Goal: Transaction & Acquisition: Purchase product/service

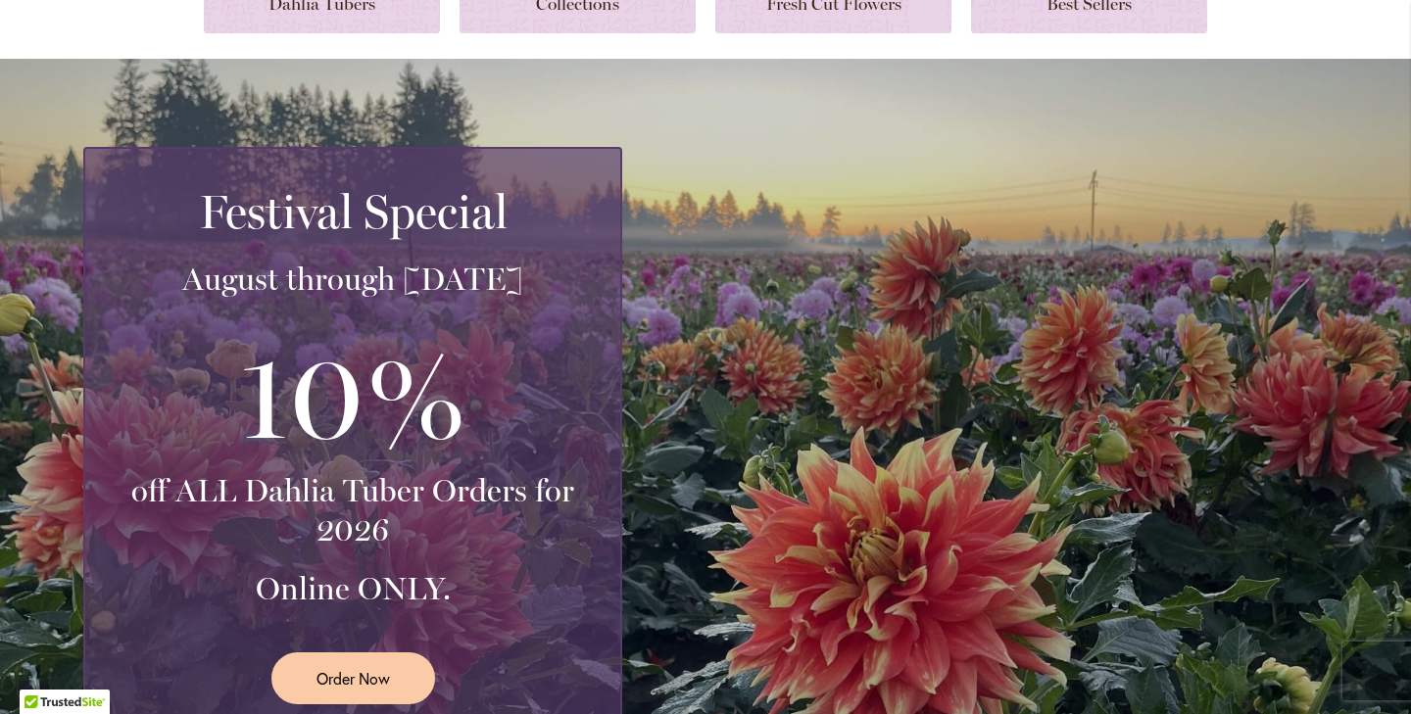
scroll to position [150, 0]
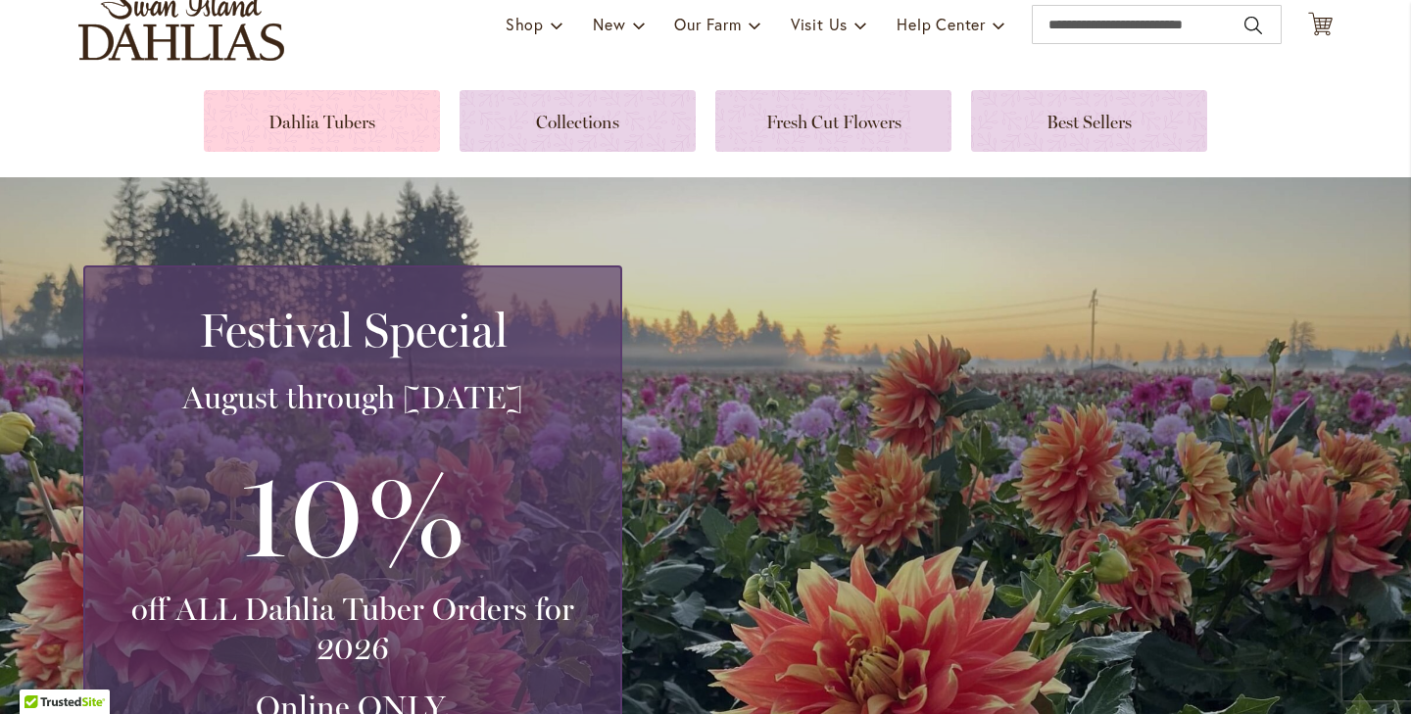
click at [334, 128] on link at bounding box center [322, 121] width 236 height 62
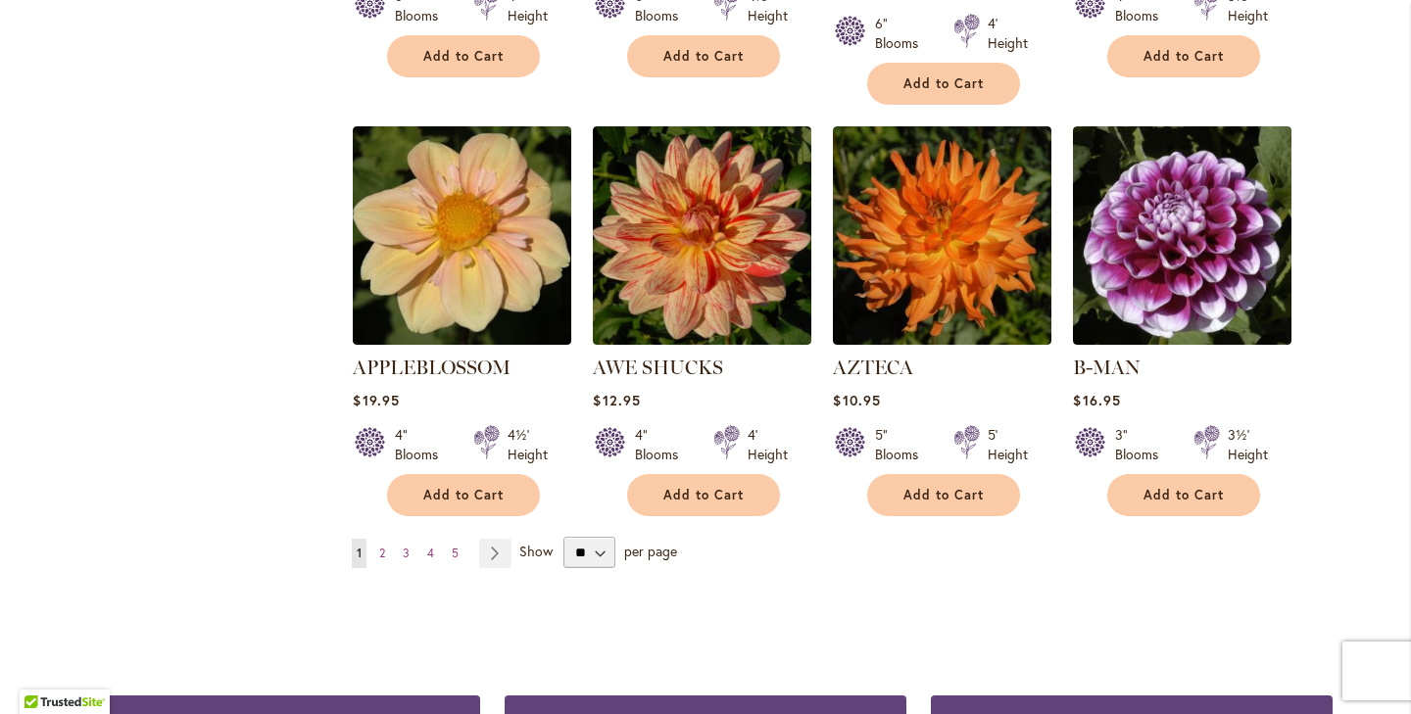
scroll to position [1747, 0]
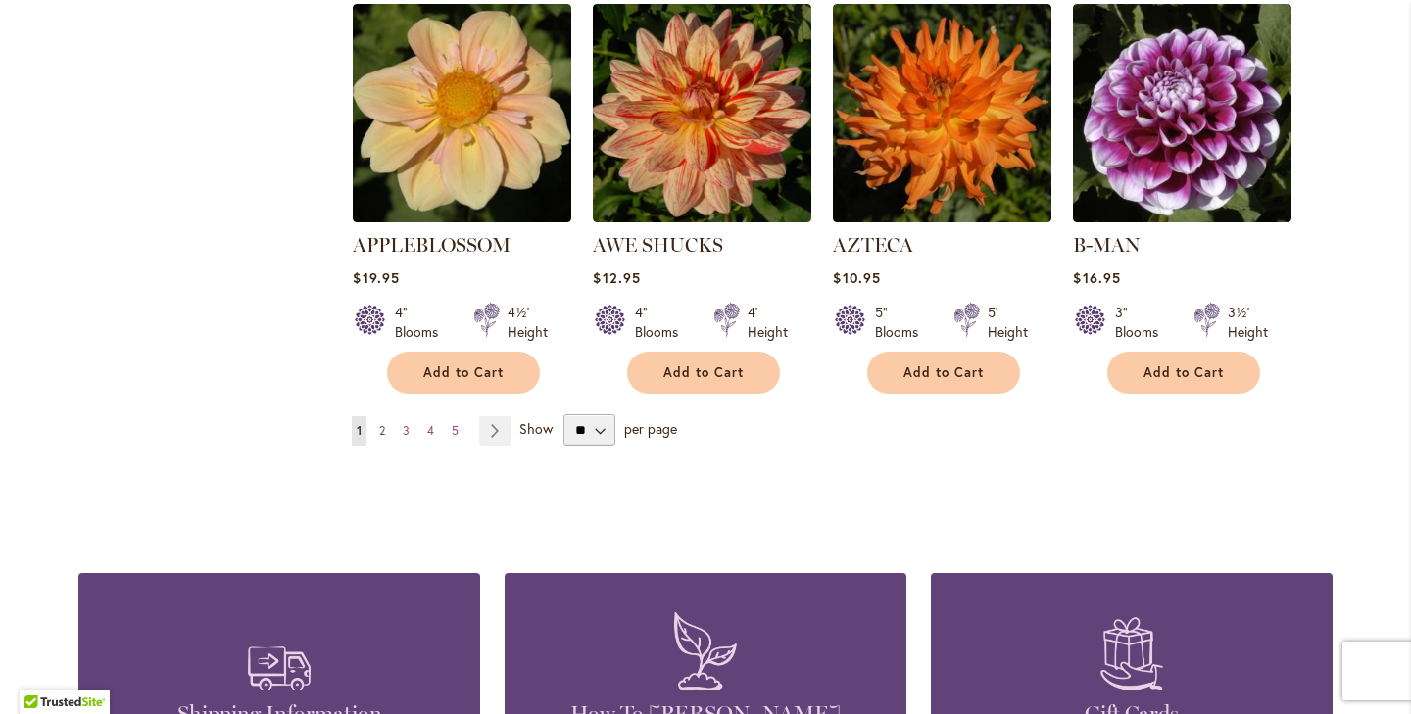
click at [379, 423] on span "2" at bounding box center [382, 430] width 6 height 15
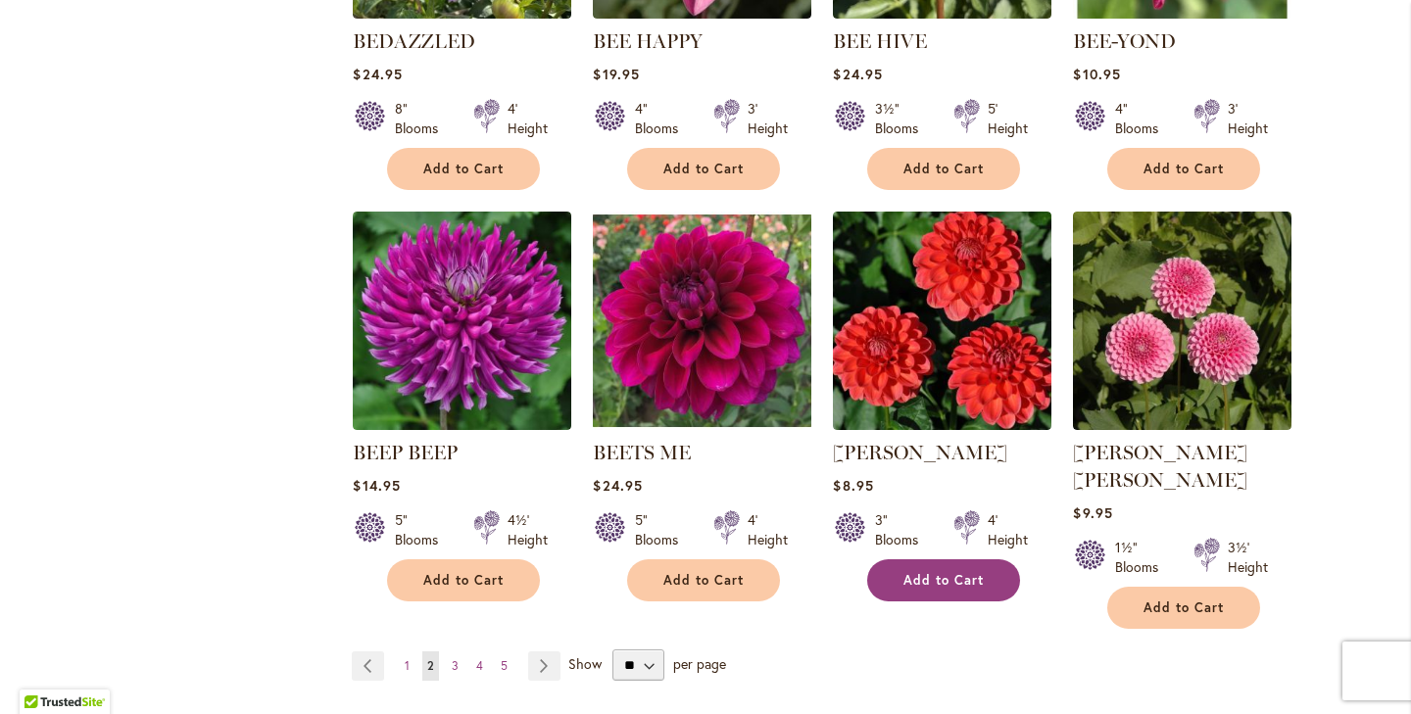
scroll to position [1604, 0]
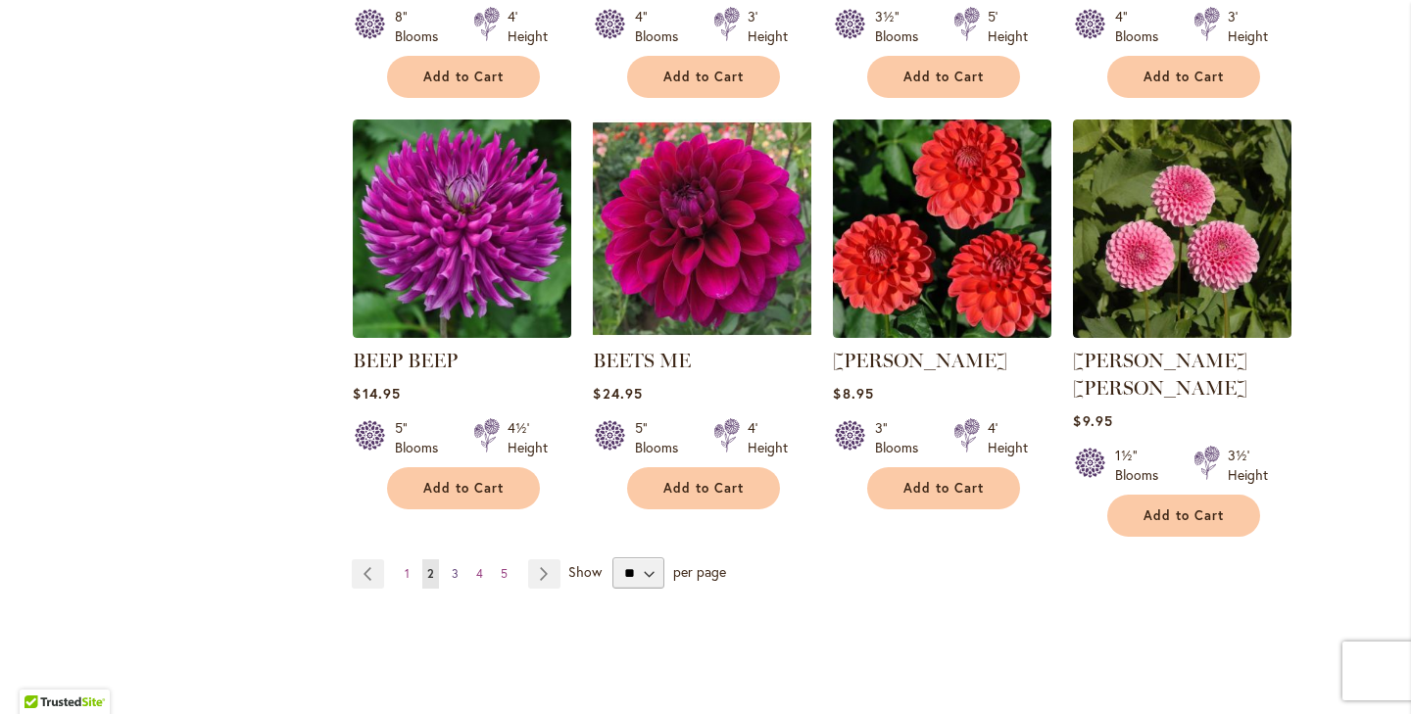
click at [452, 566] on span "3" at bounding box center [455, 573] width 7 height 15
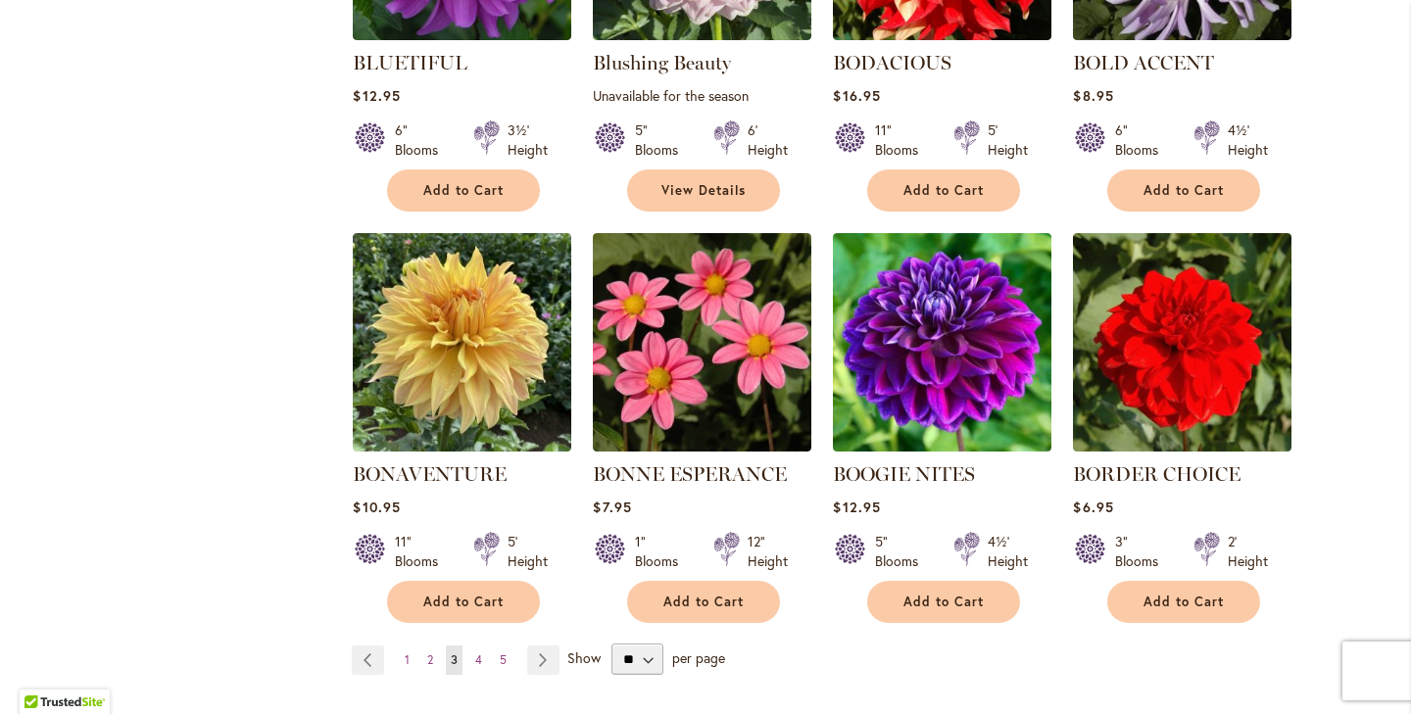
scroll to position [1517, 0]
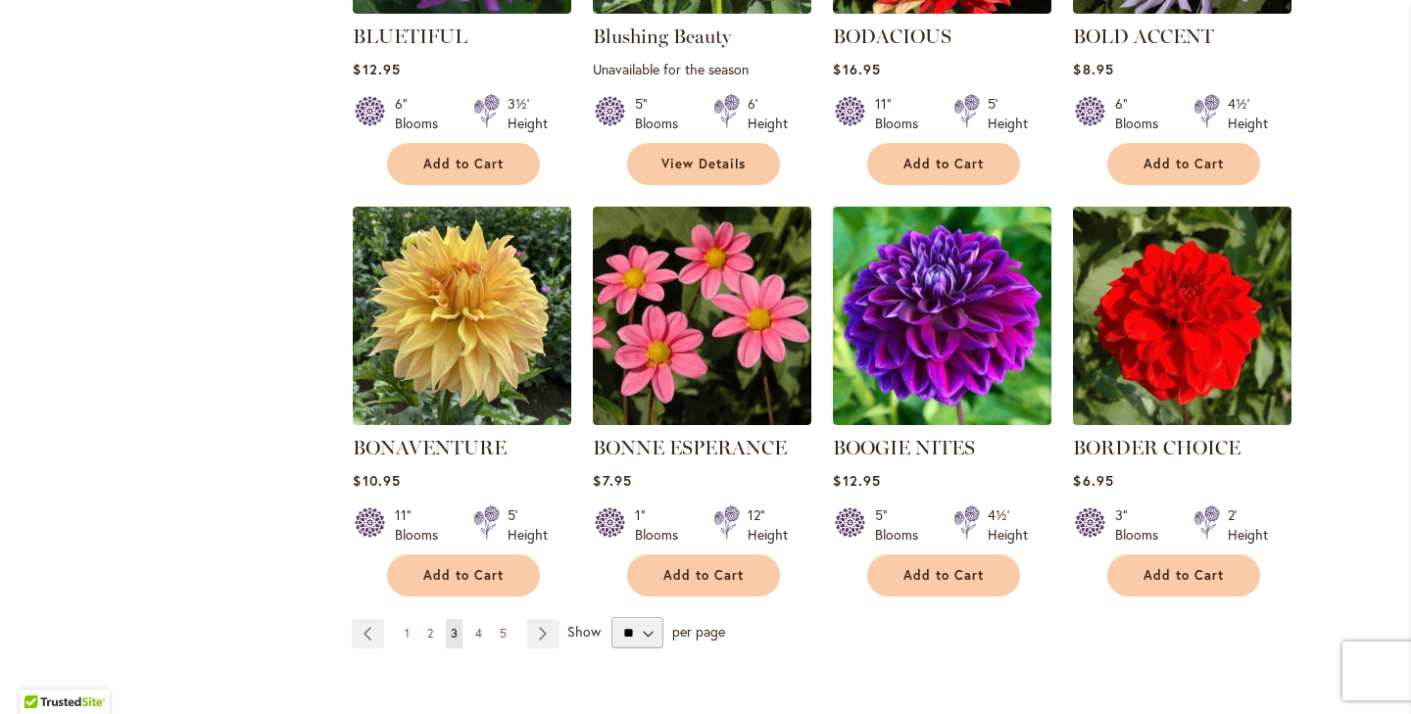
click at [475, 633] on span "4" at bounding box center [478, 633] width 7 height 15
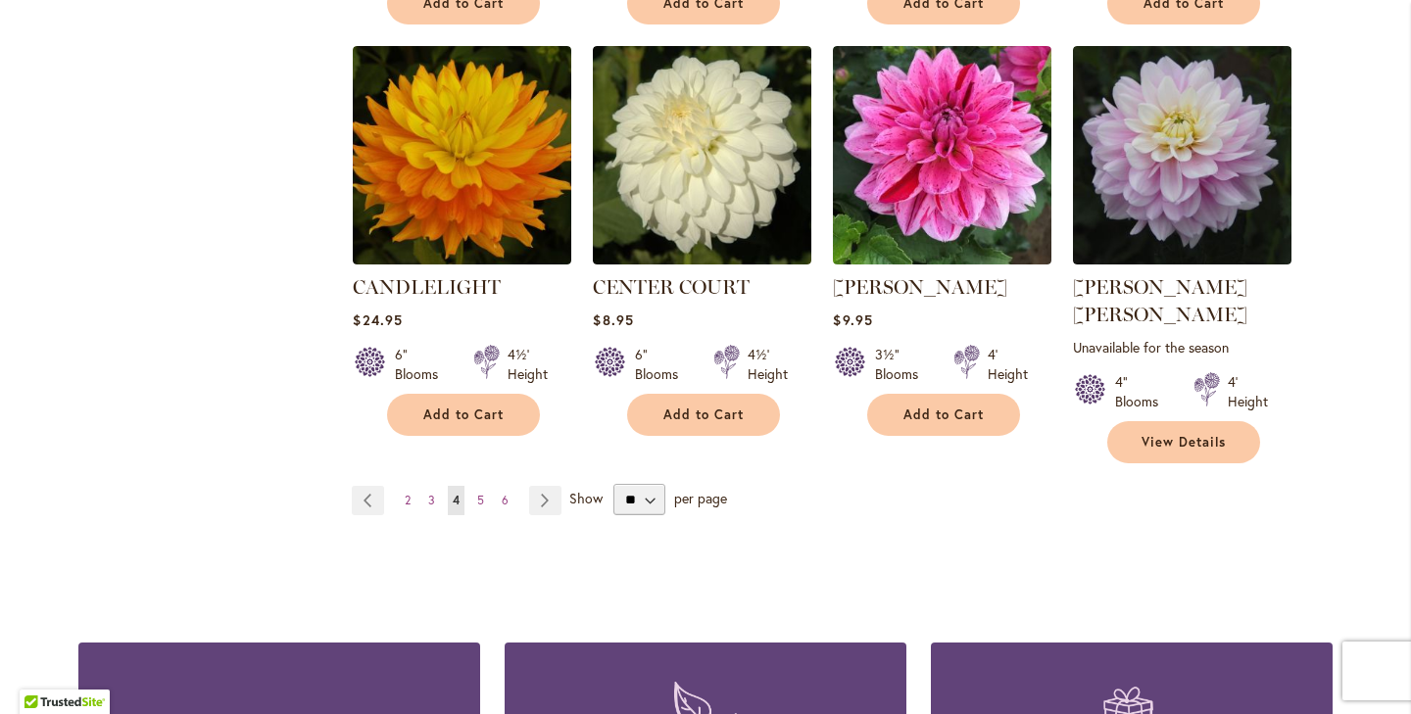
scroll to position [1819, 0]
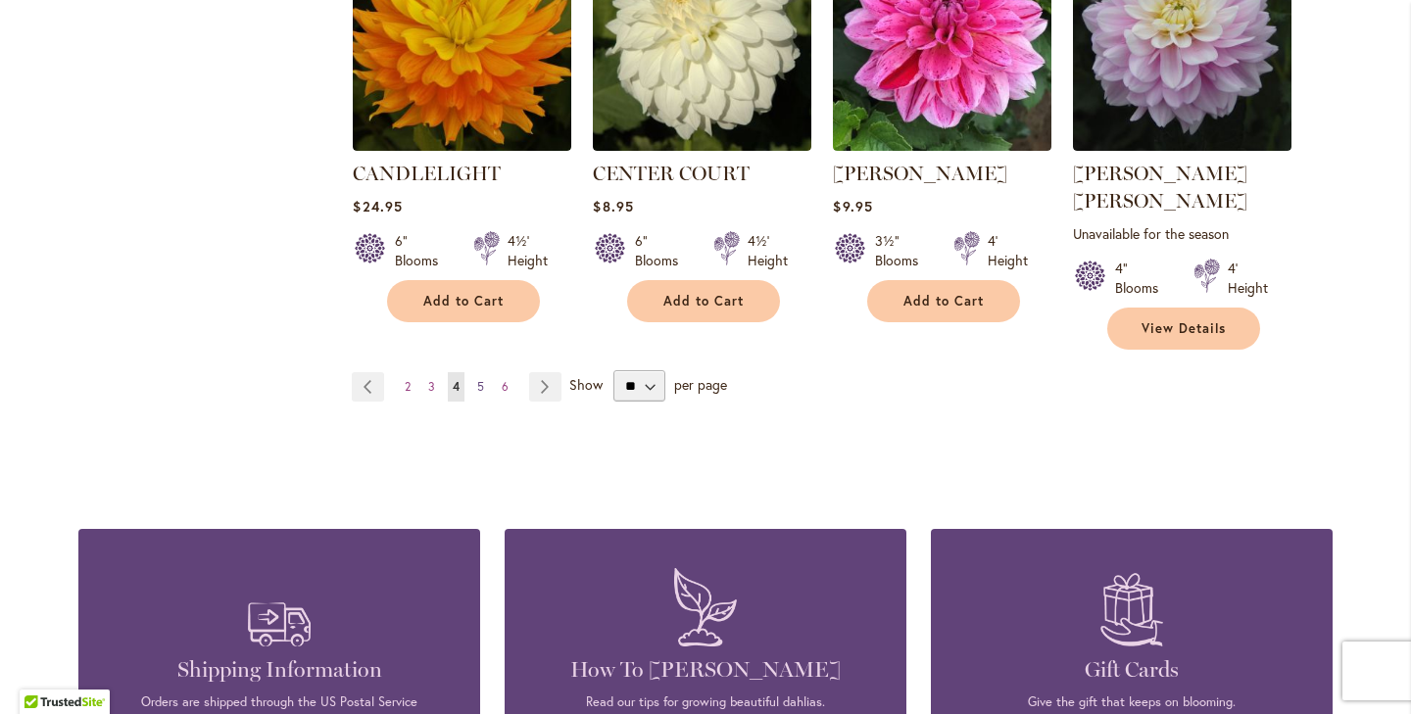
click at [477, 379] on span "5" at bounding box center [480, 386] width 7 height 15
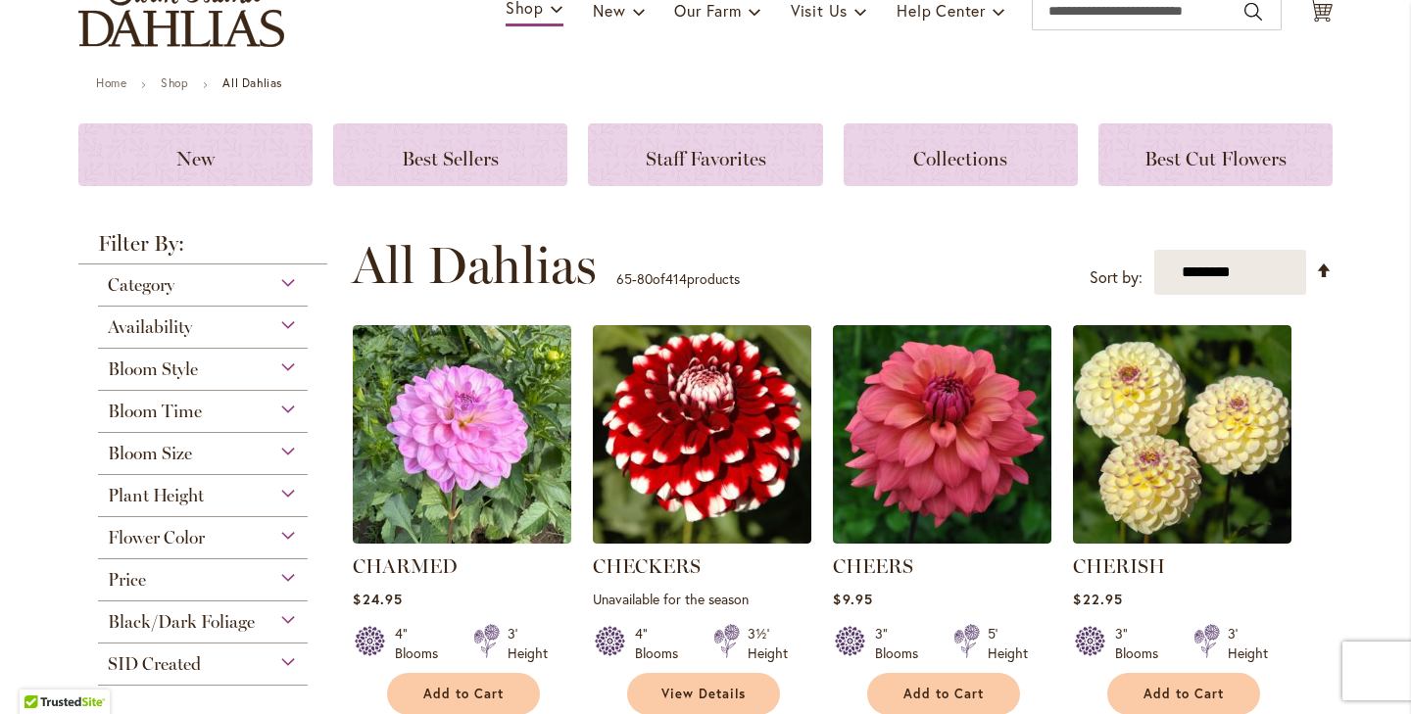
scroll to position [199, 0]
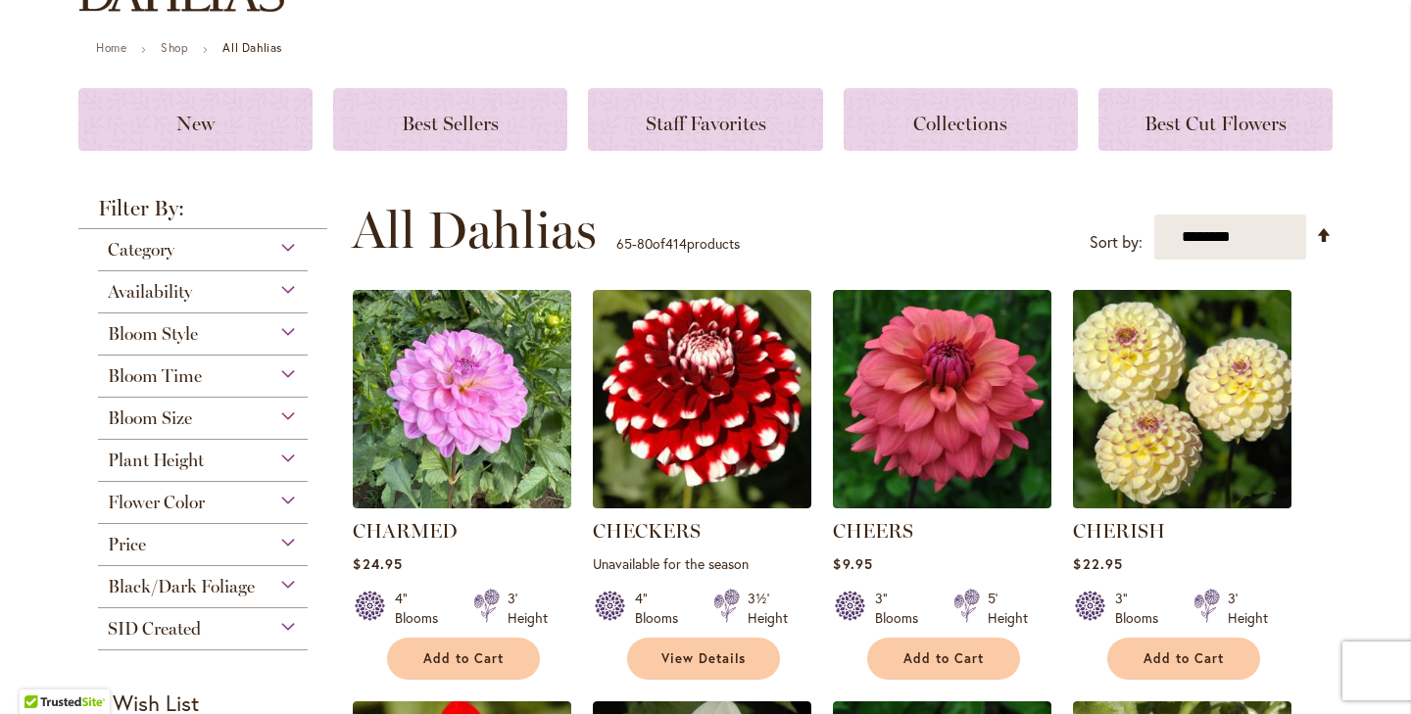
click at [1149, 399] on img at bounding box center [1182, 399] width 229 height 229
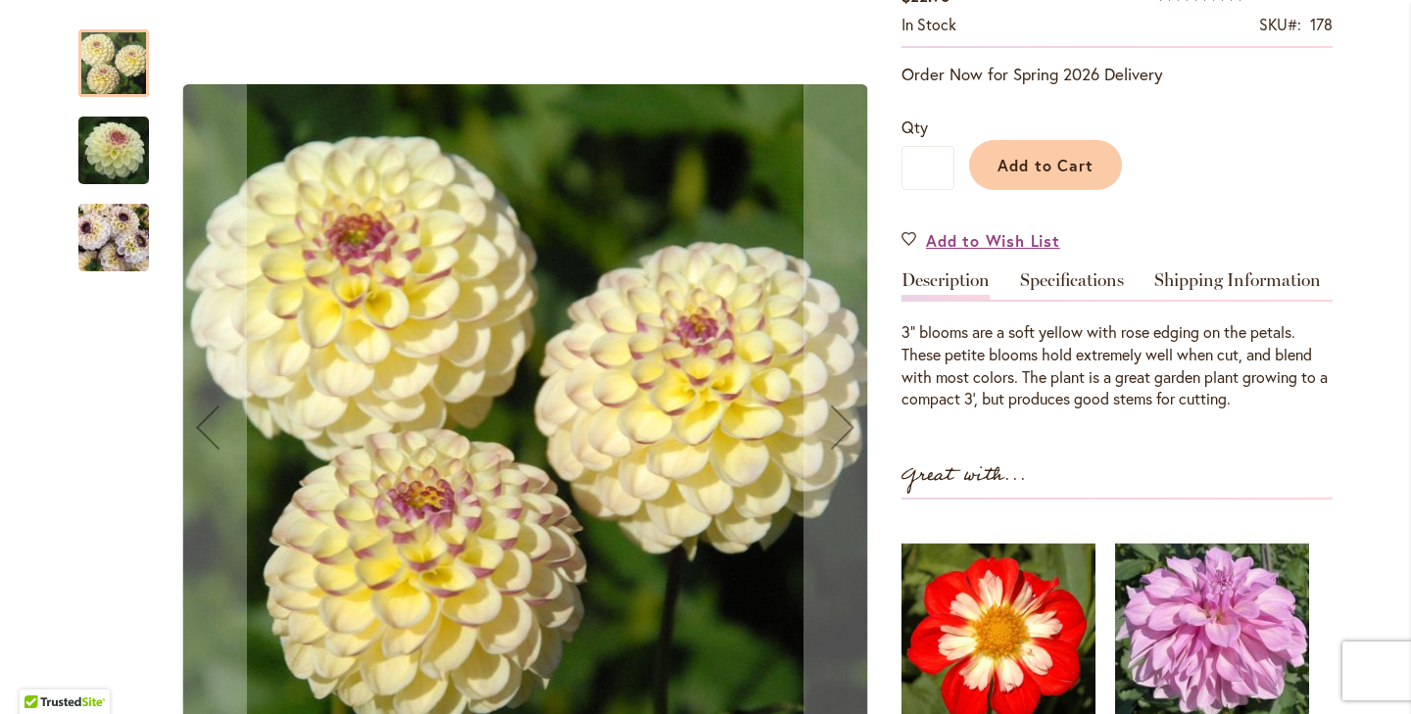
scroll to position [385, 0]
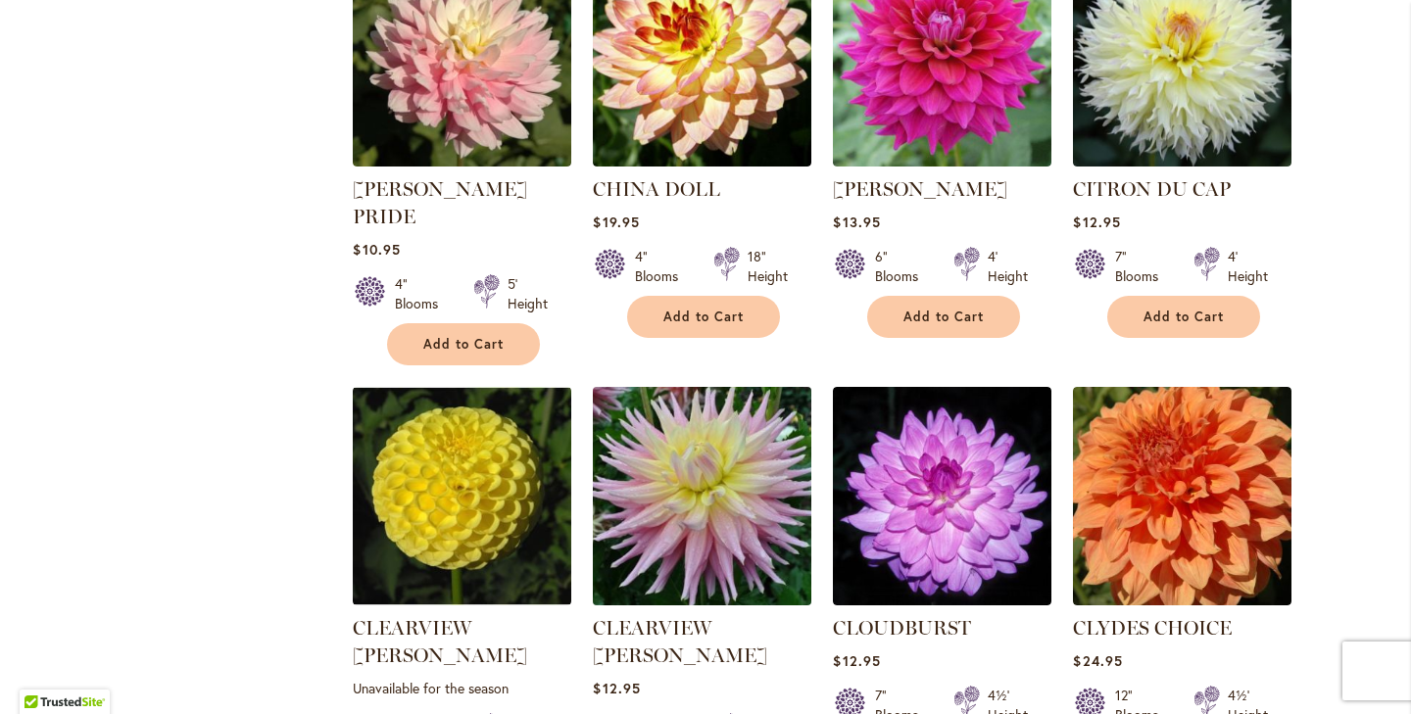
scroll to position [1421, 0]
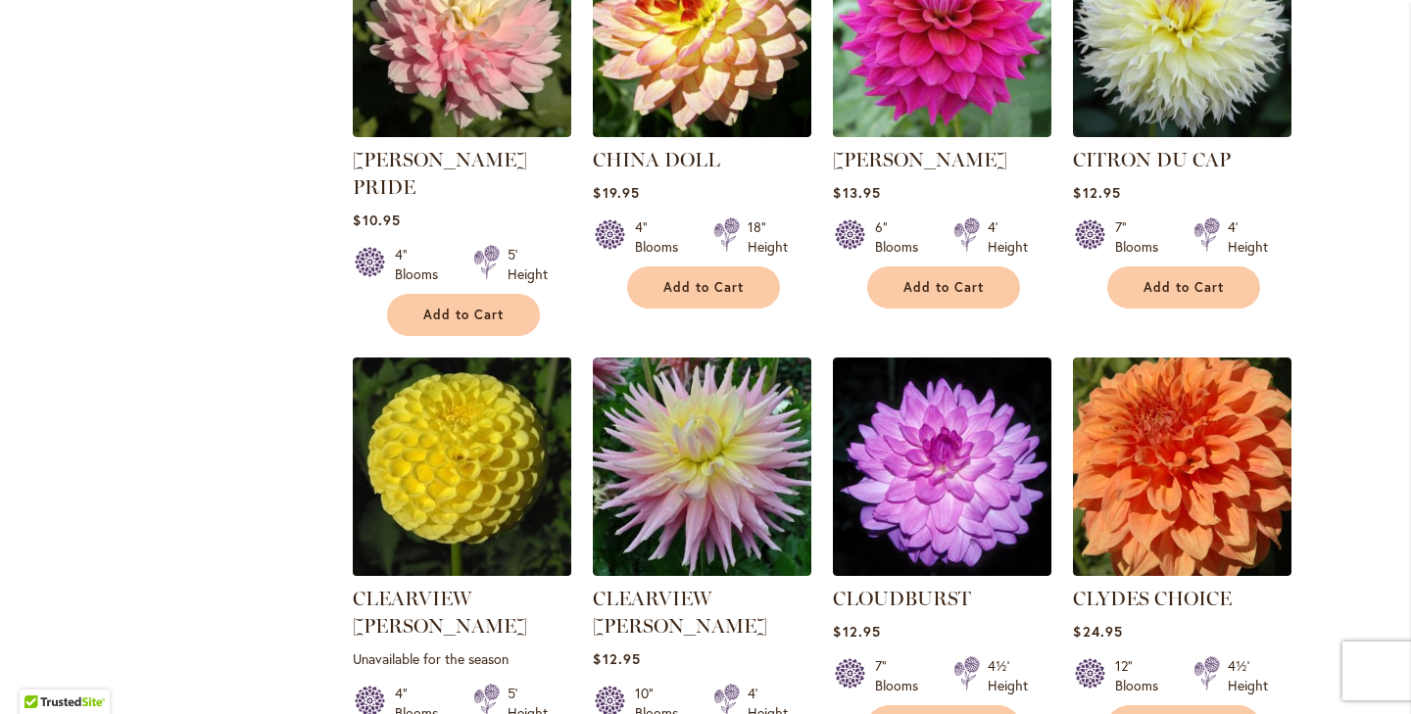
click at [431, 409] on img at bounding box center [462, 467] width 229 height 229
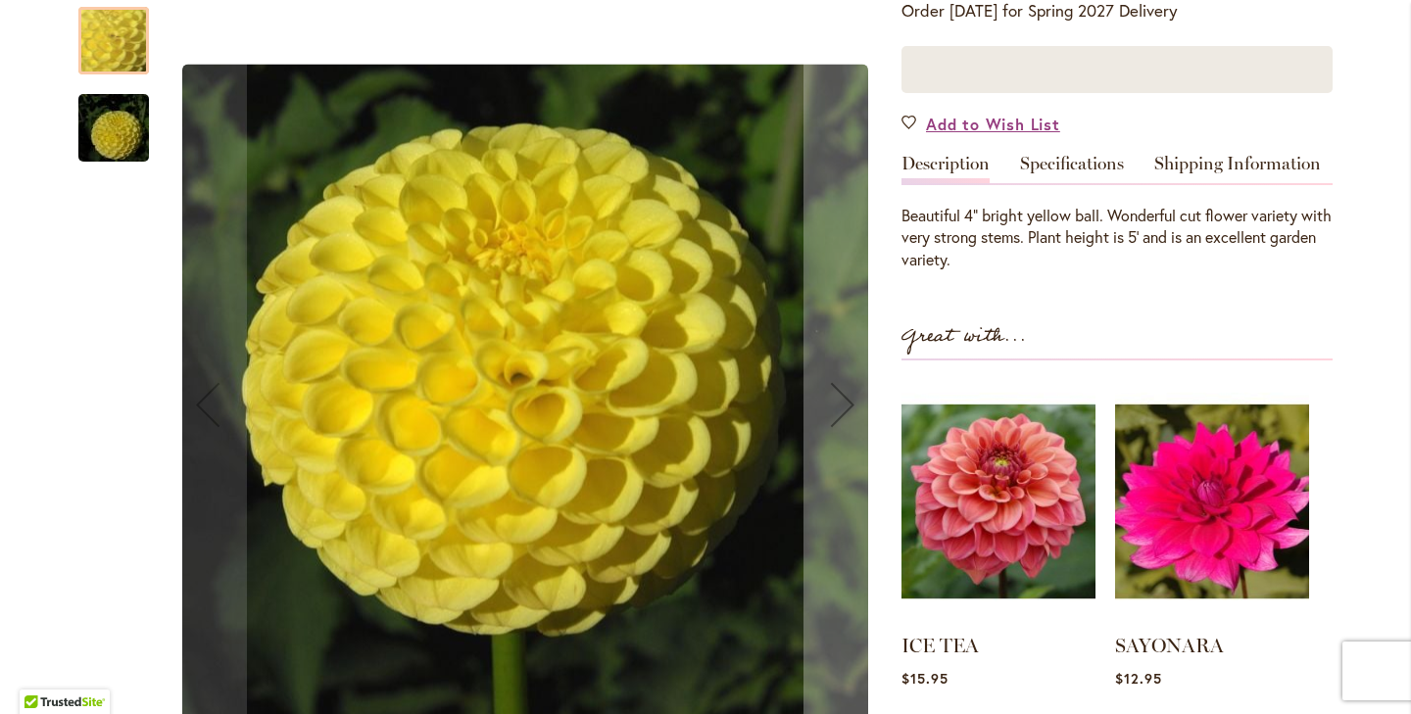
scroll to position [387, 0]
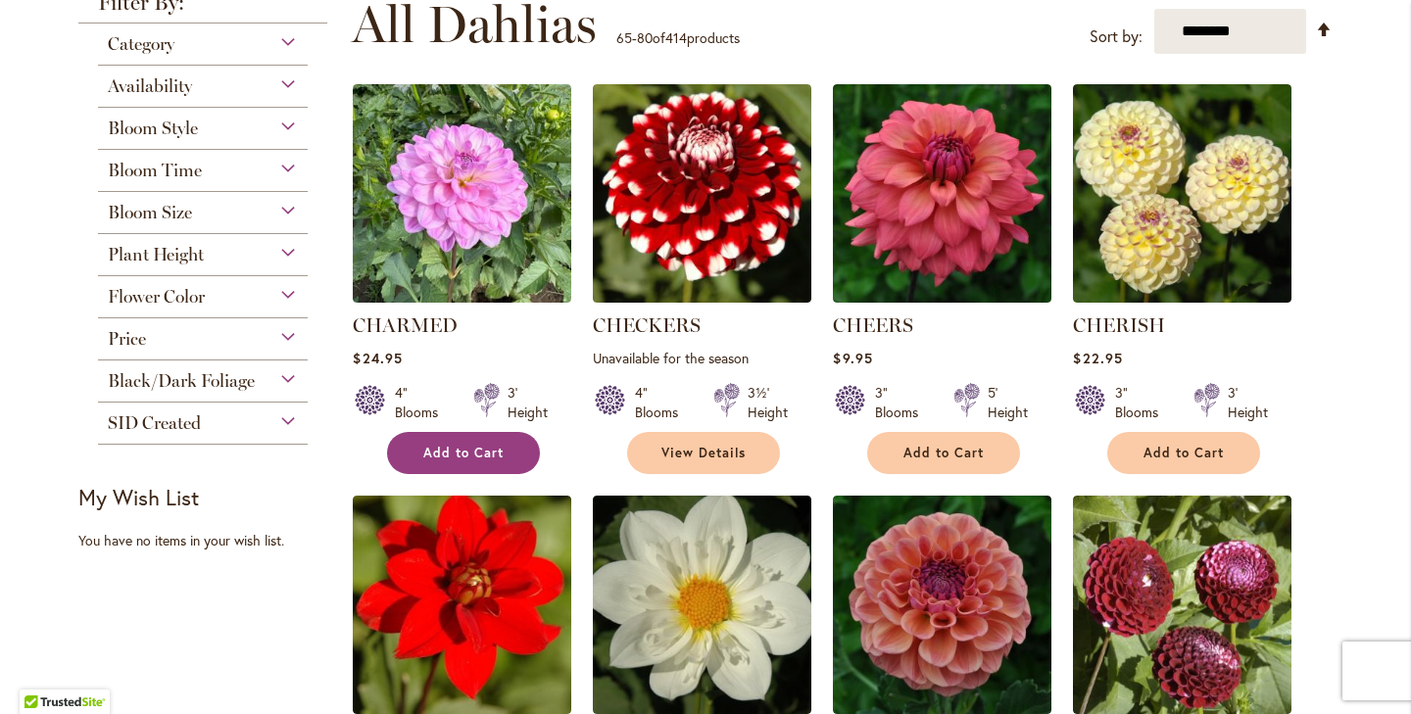
scroll to position [375, 0]
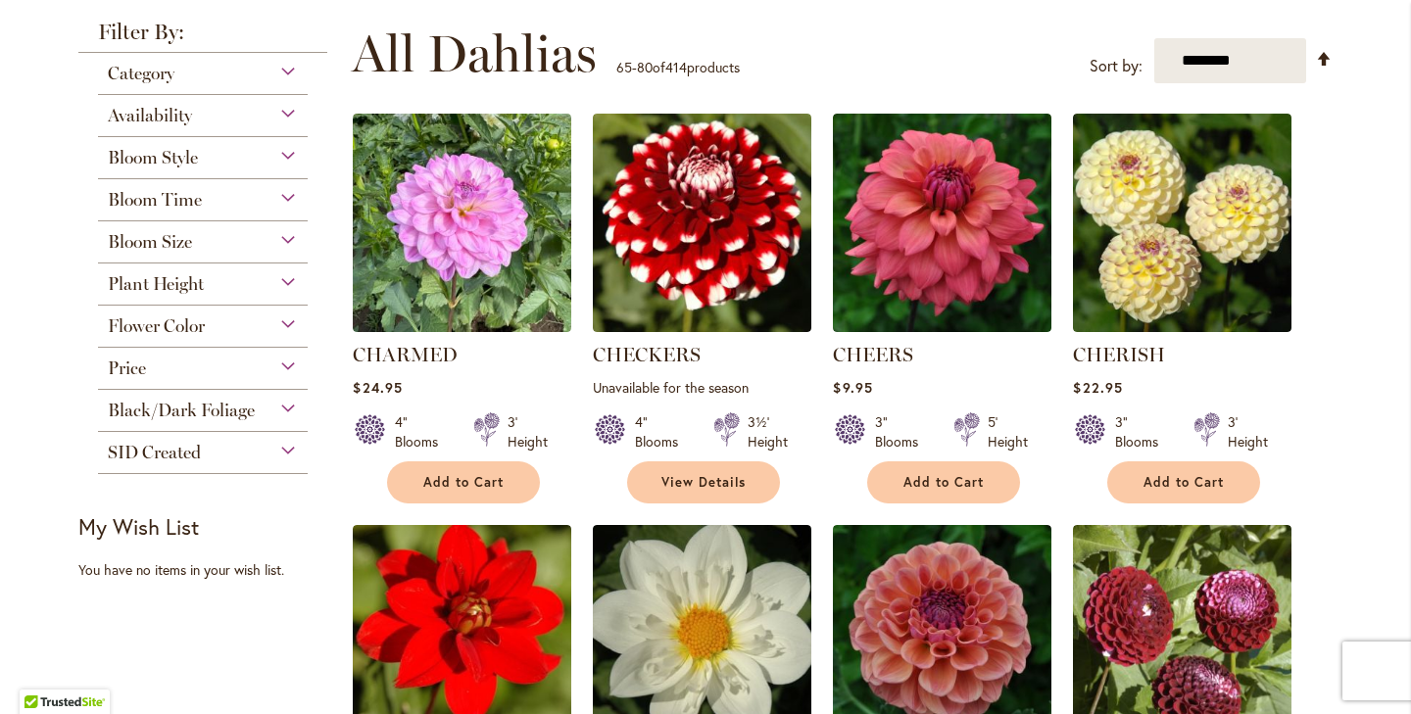
click at [210, 323] on div "Flower Color" at bounding box center [203, 321] width 210 height 31
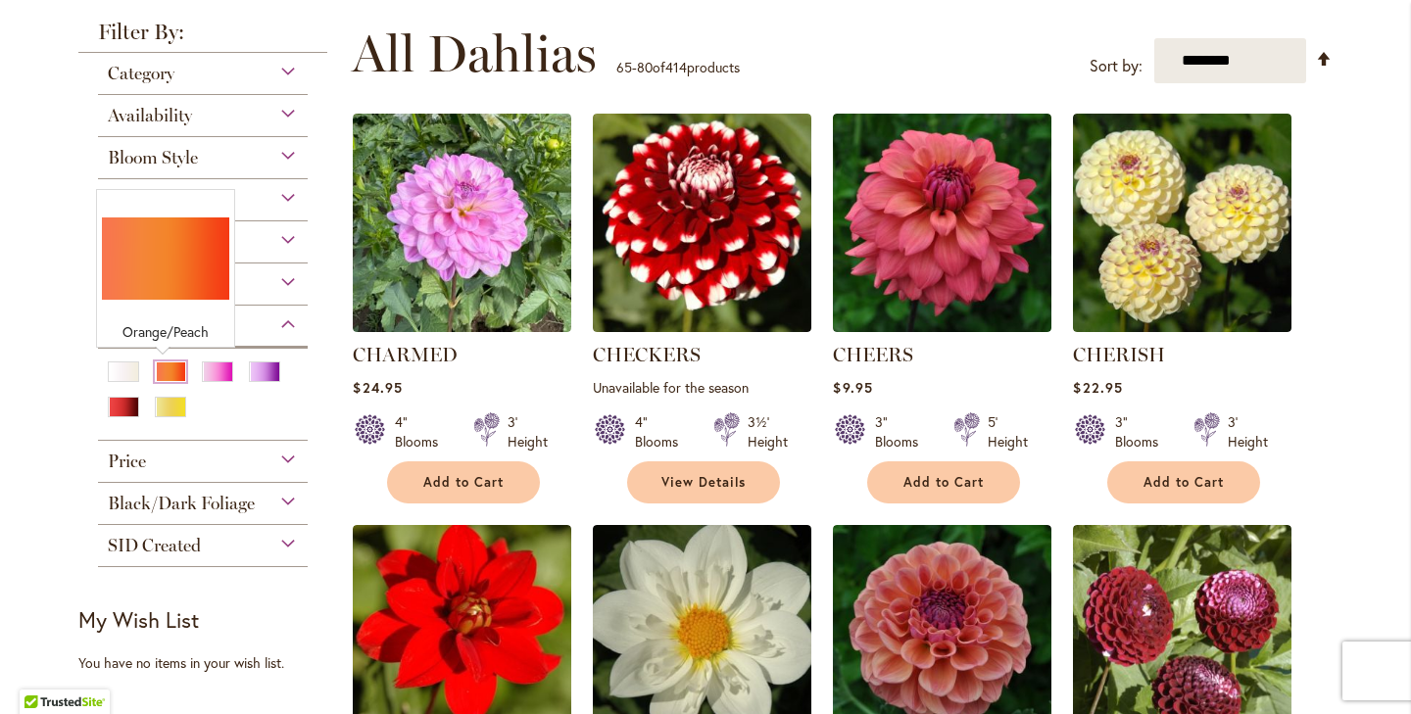
click at [164, 370] on div "Orange/Peach" at bounding box center [170, 372] width 31 height 21
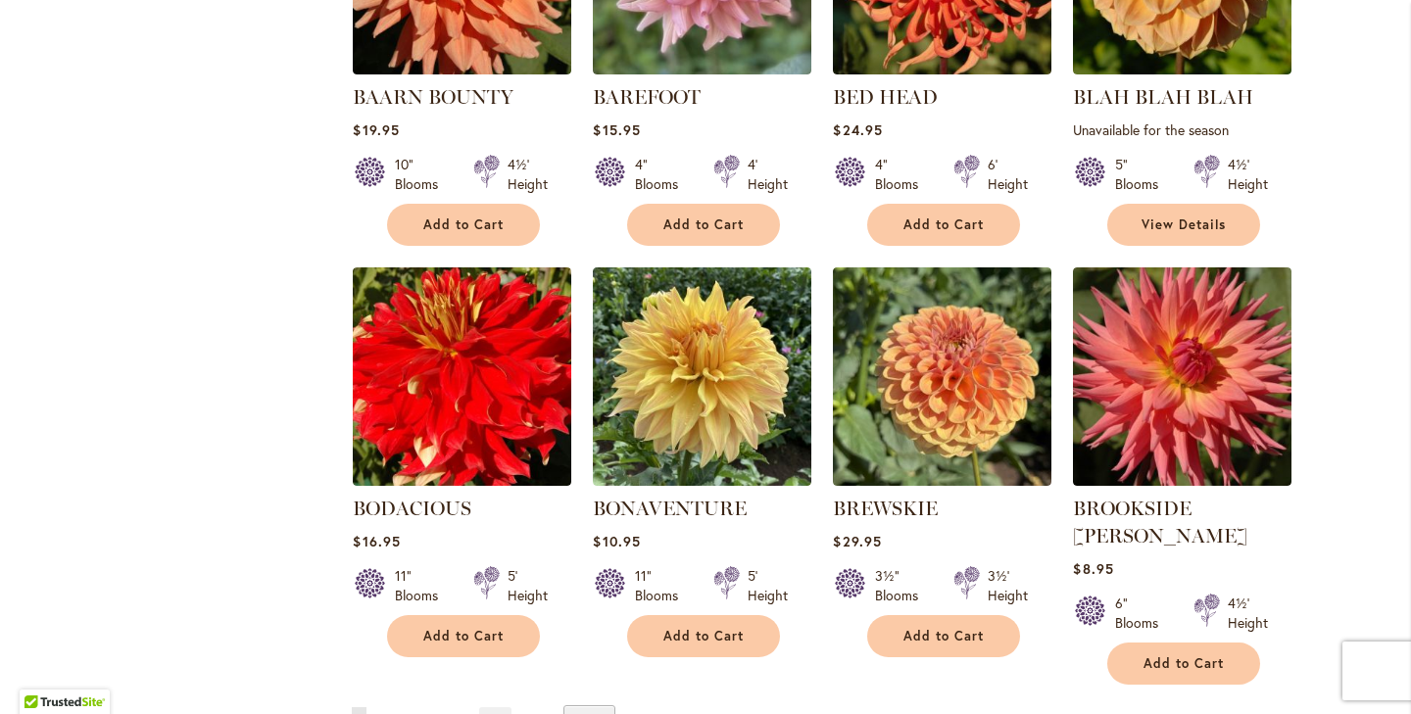
scroll to position [1596, 0]
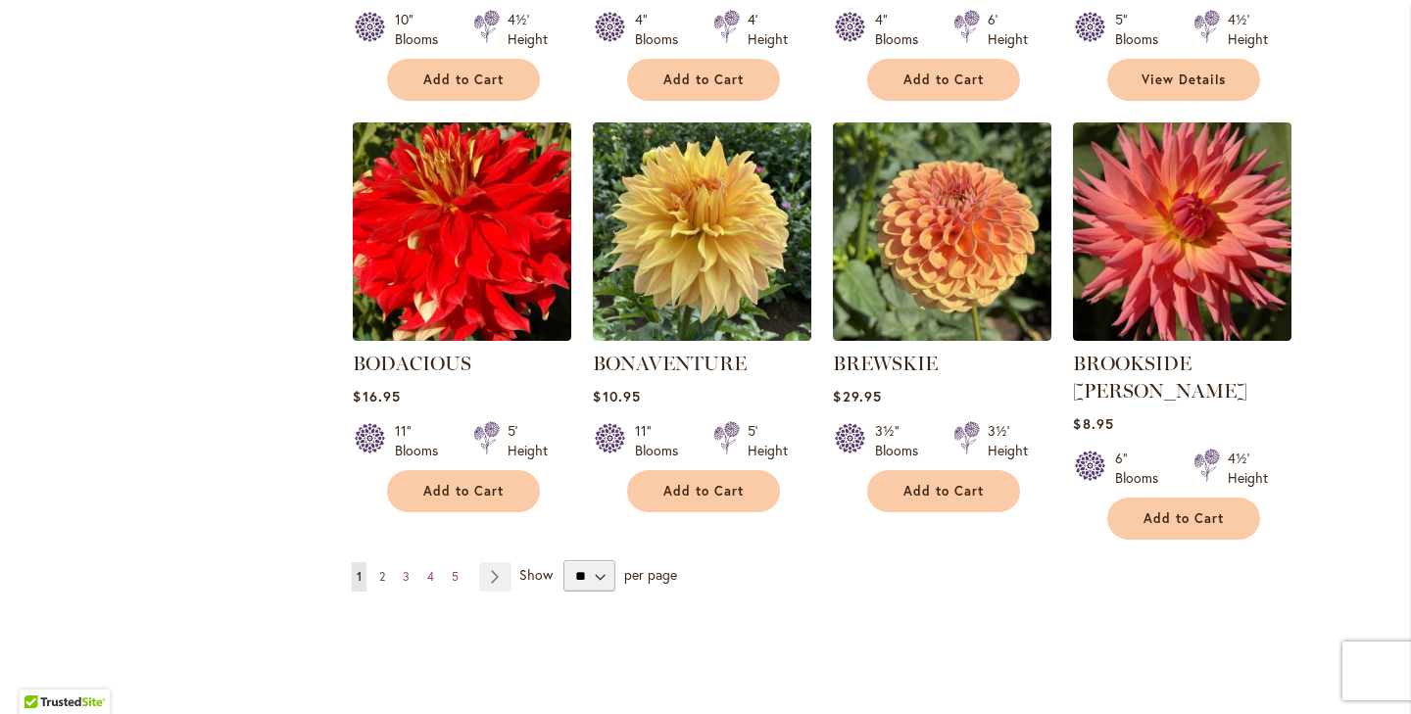
click at [380, 562] on link "Page 2" at bounding box center [382, 576] width 16 height 29
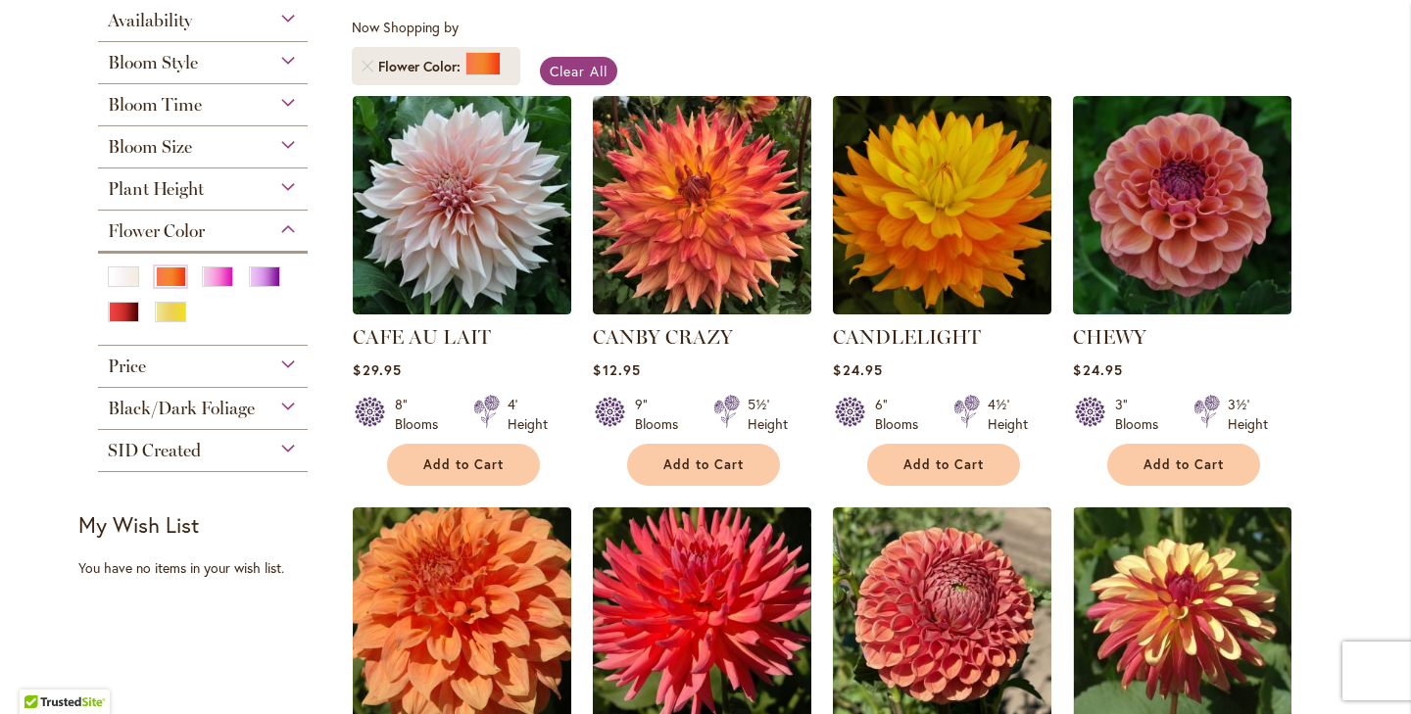
scroll to position [191, 0]
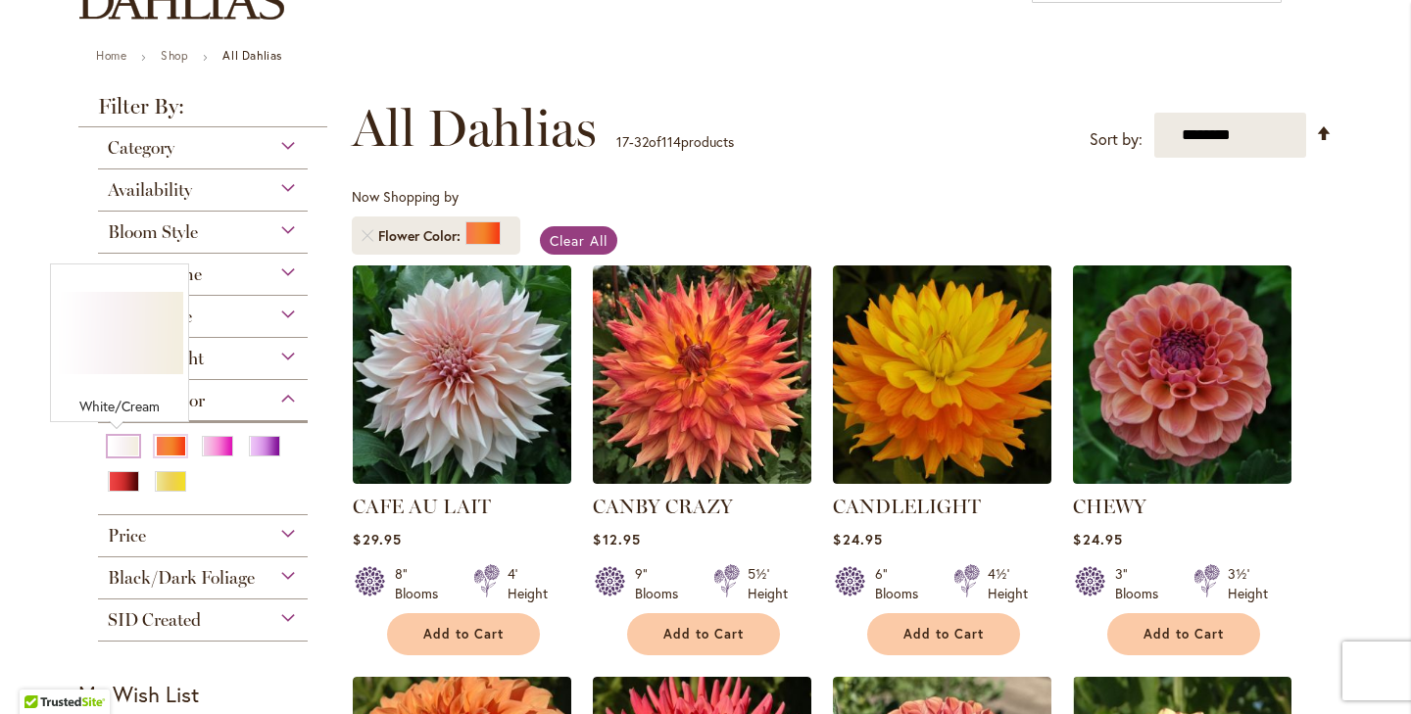
click at [123, 450] on div "White/Cream" at bounding box center [123, 446] width 31 height 21
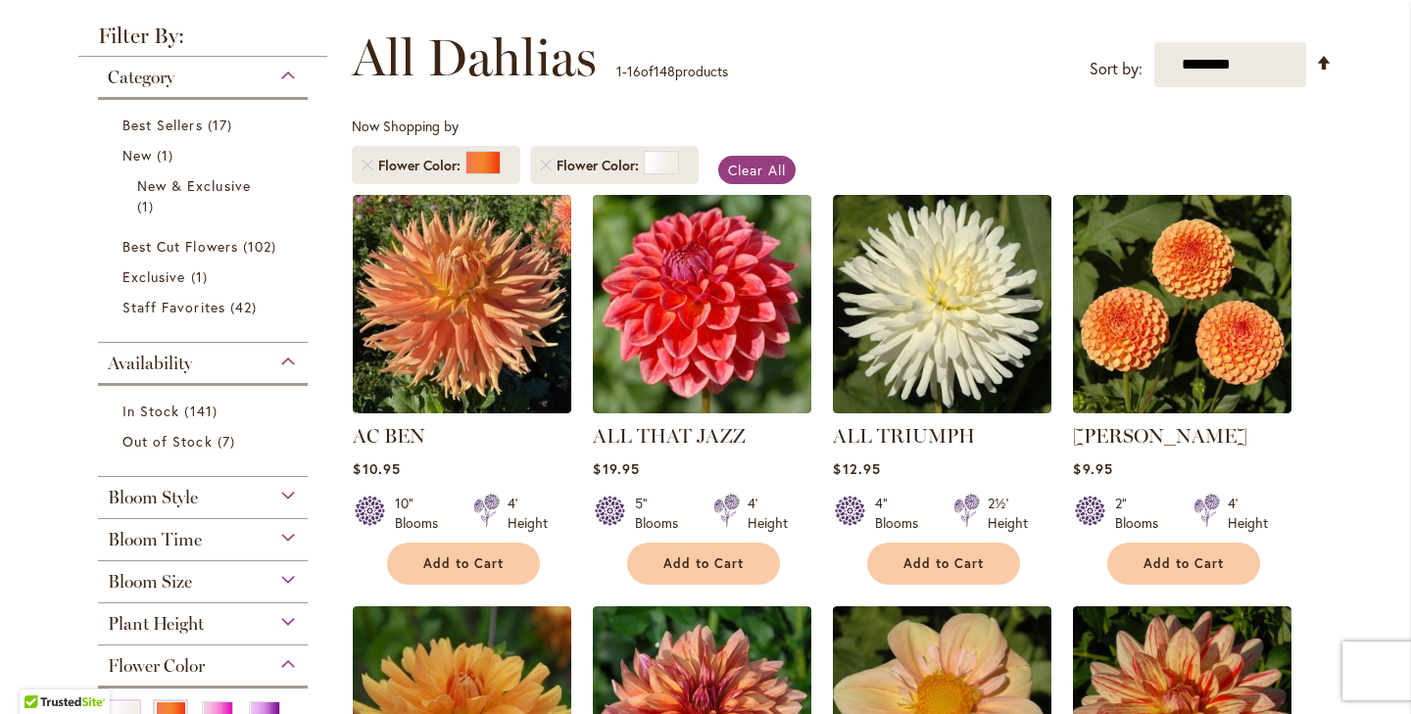
scroll to position [237, 0]
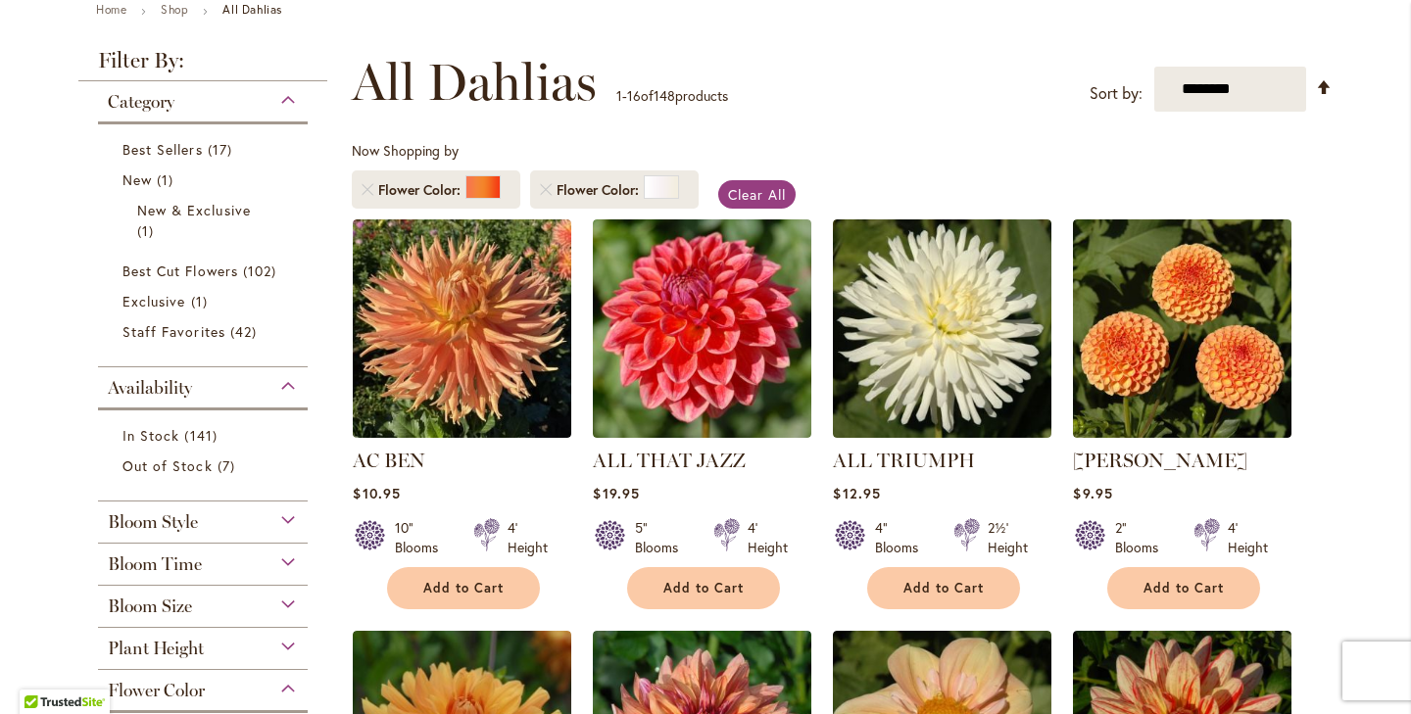
click at [289, 387] on div "Availability" at bounding box center [203, 382] width 210 height 31
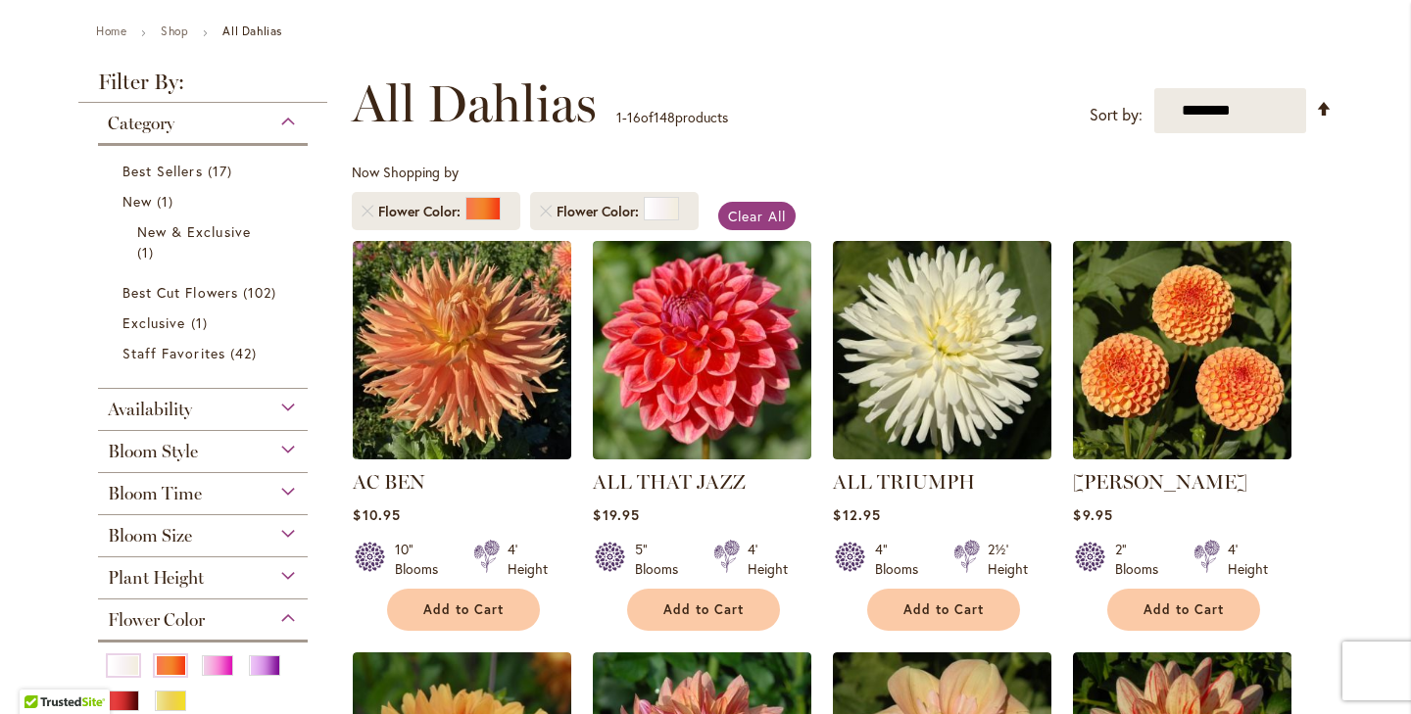
scroll to position [148, 0]
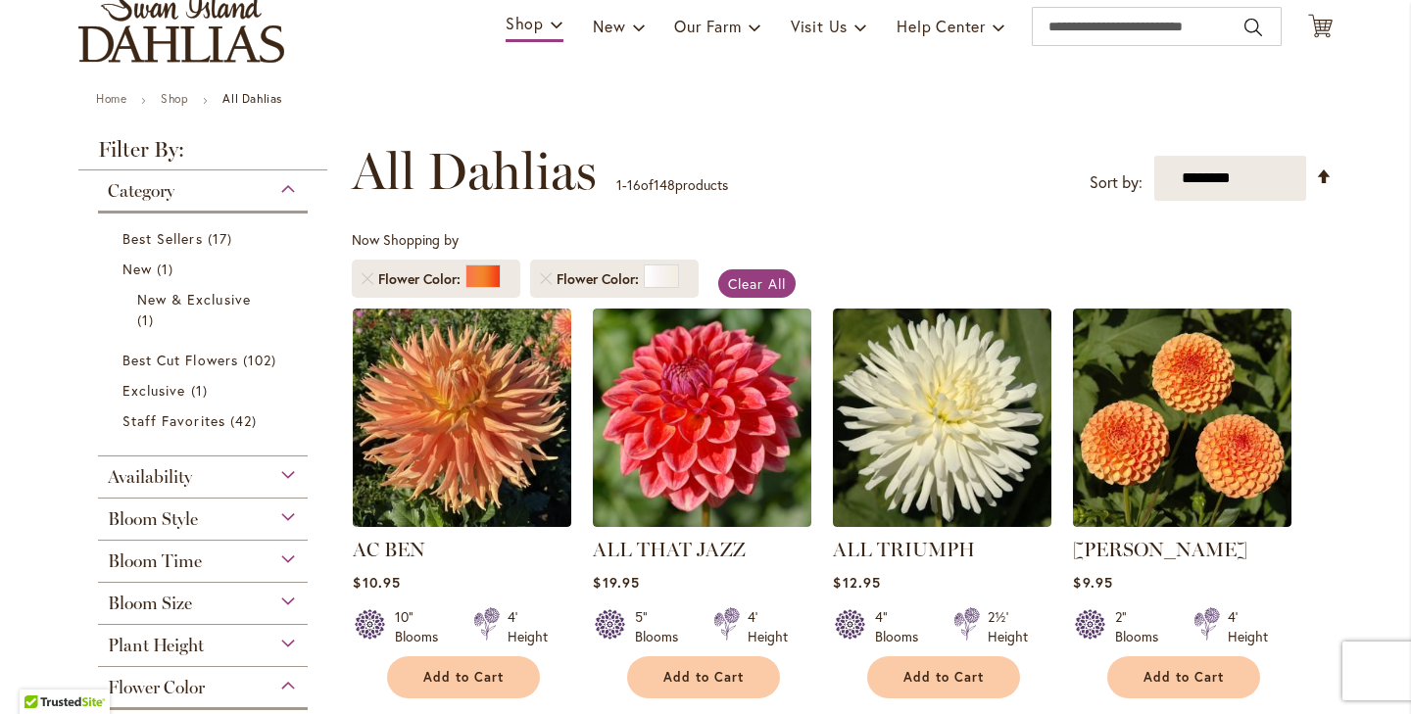
click at [287, 192] on div "Category" at bounding box center [203, 186] width 210 height 31
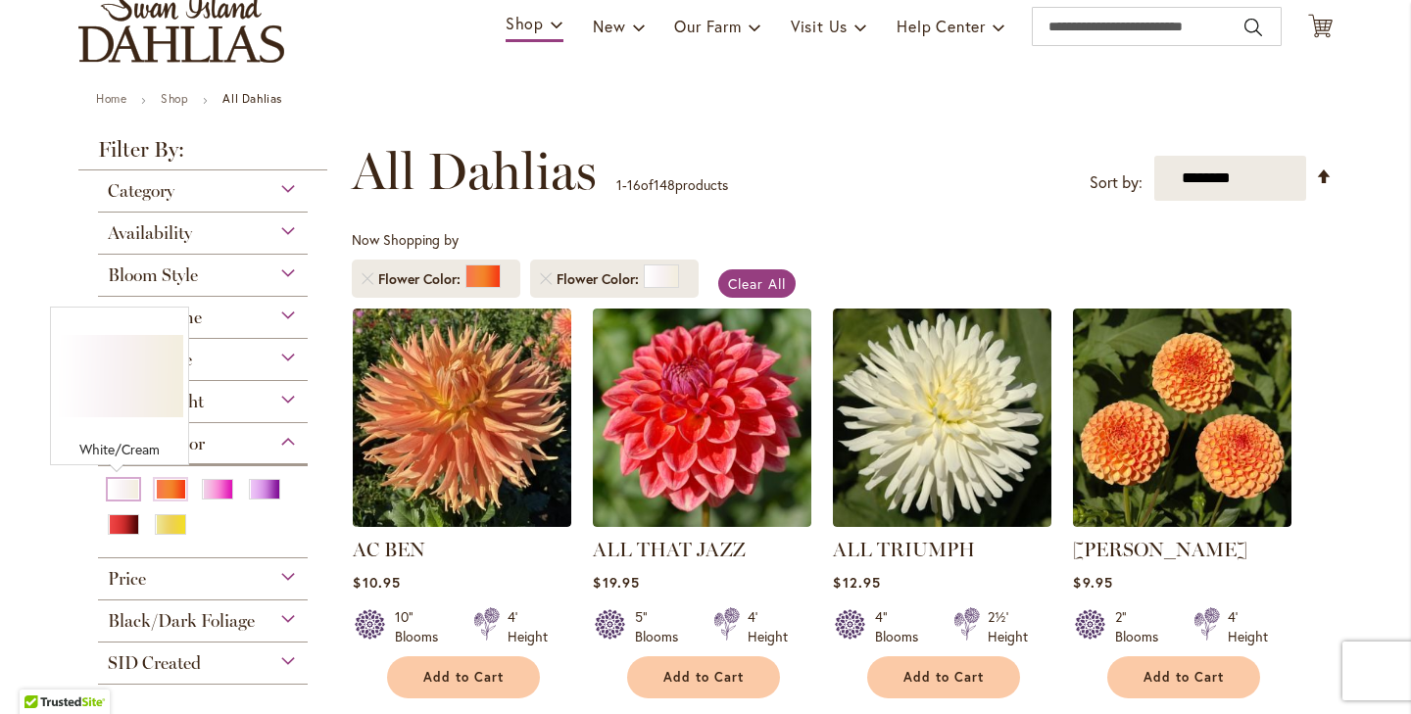
click at [117, 494] on div "White/Cream" at bounding box center [123, 489] width 31 height 21
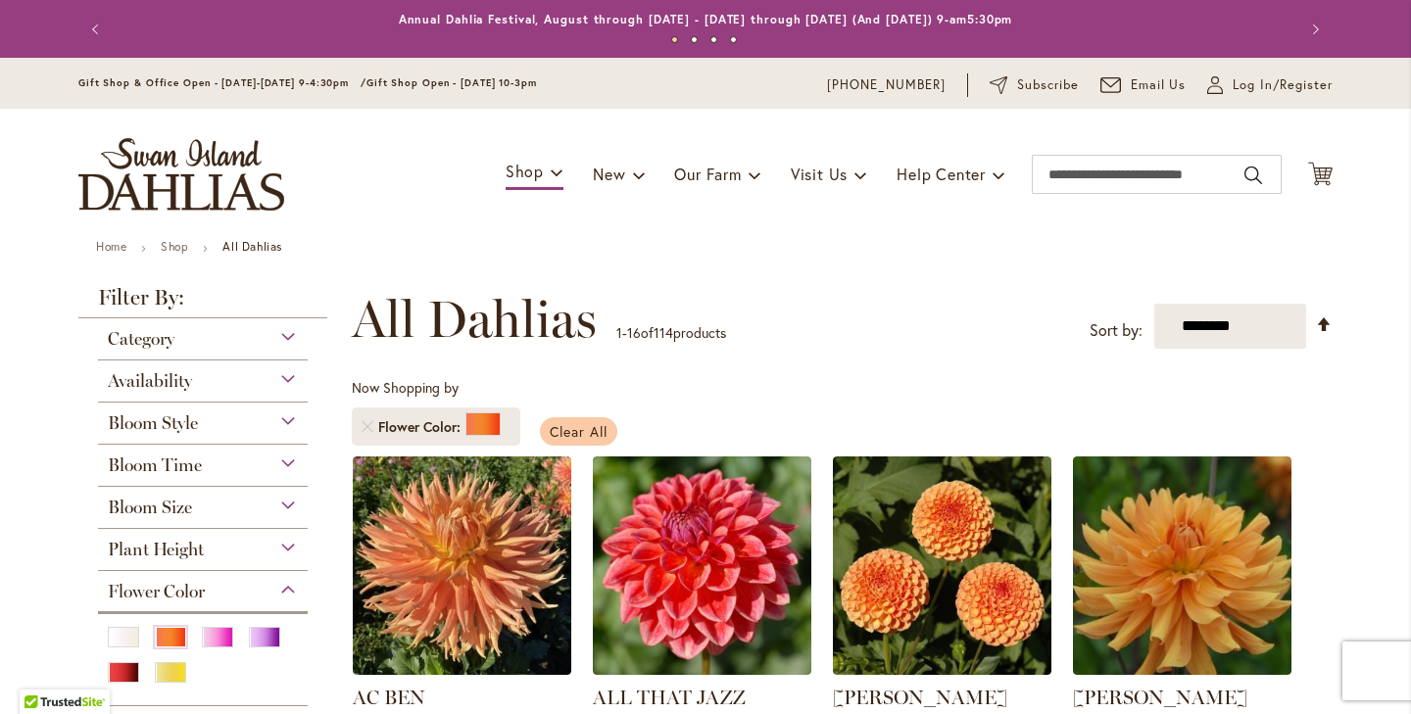
click at [586, 428] on span "Clear All" at bounding box center [579, 431] width 58 height 19
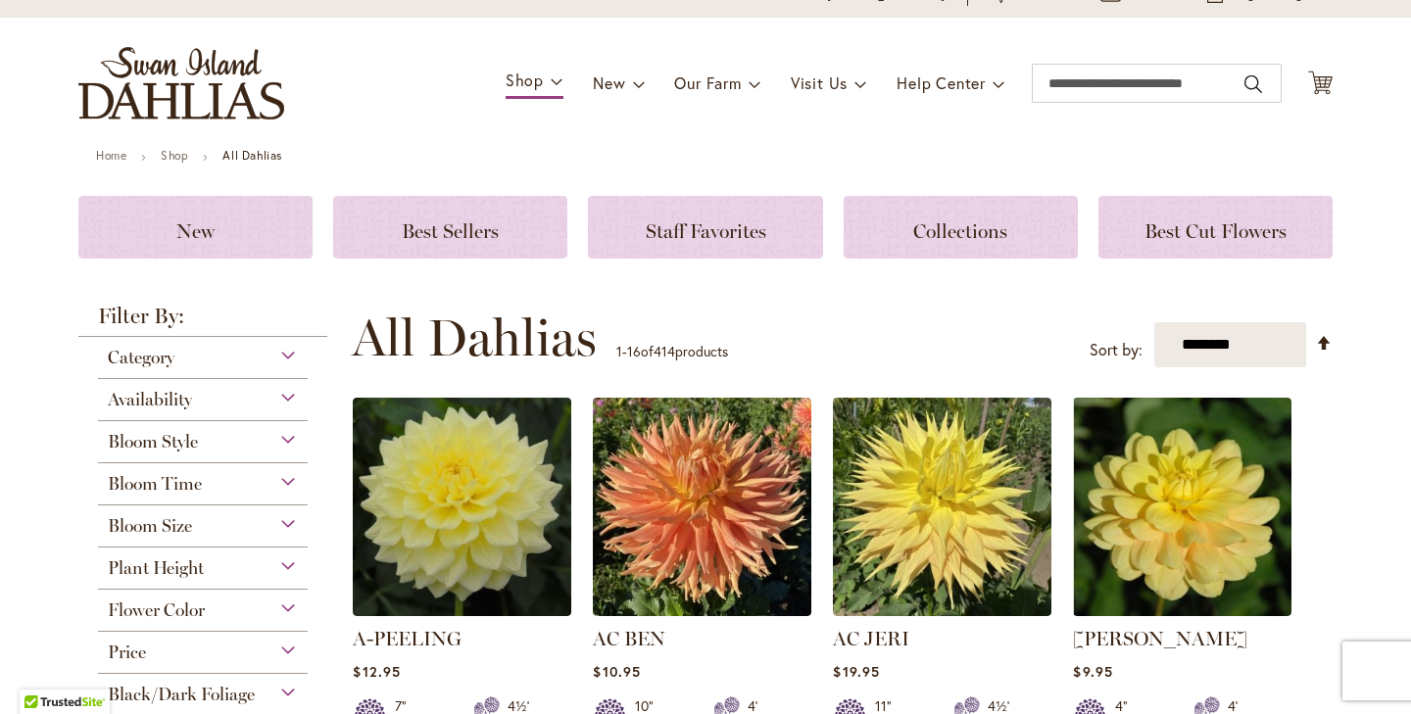
scroll to position [184, 0]
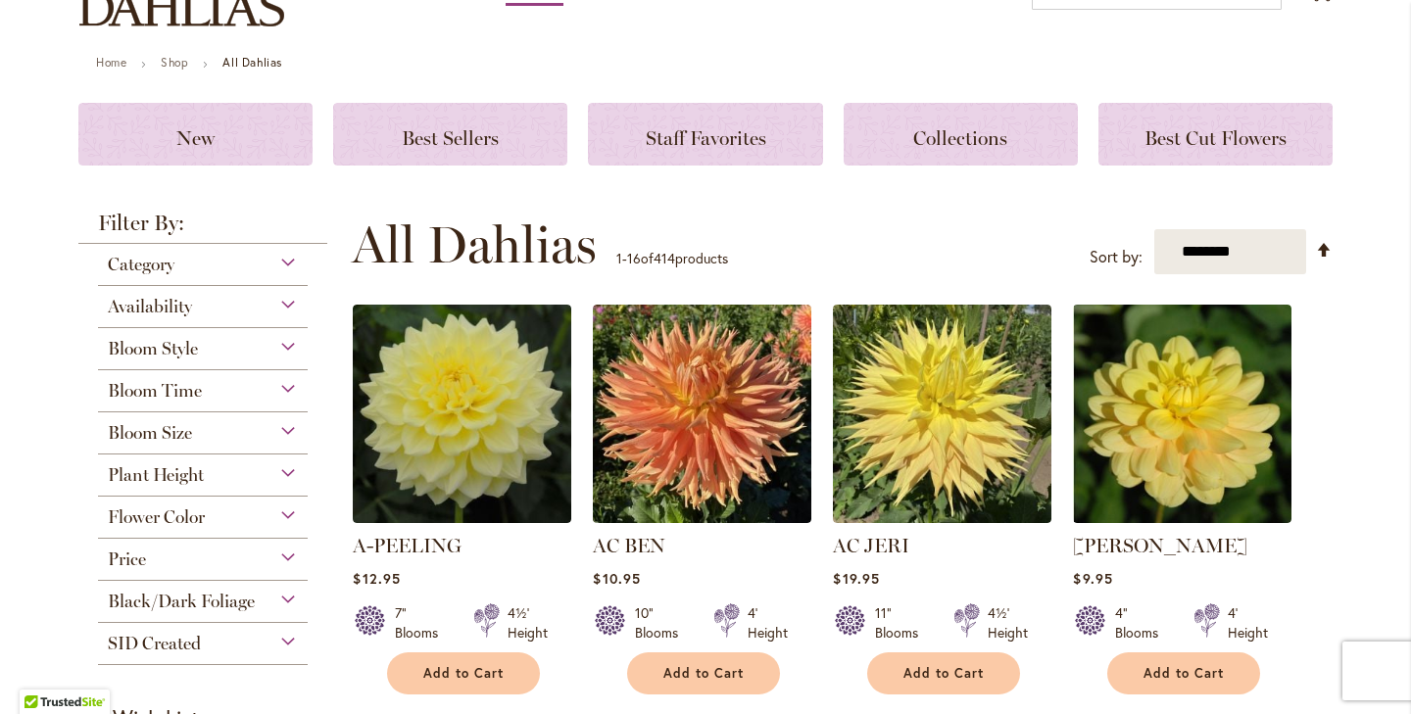
click at [203, 517] on div "Flower Color" at bounding box center [203, 512] width 210 height 31
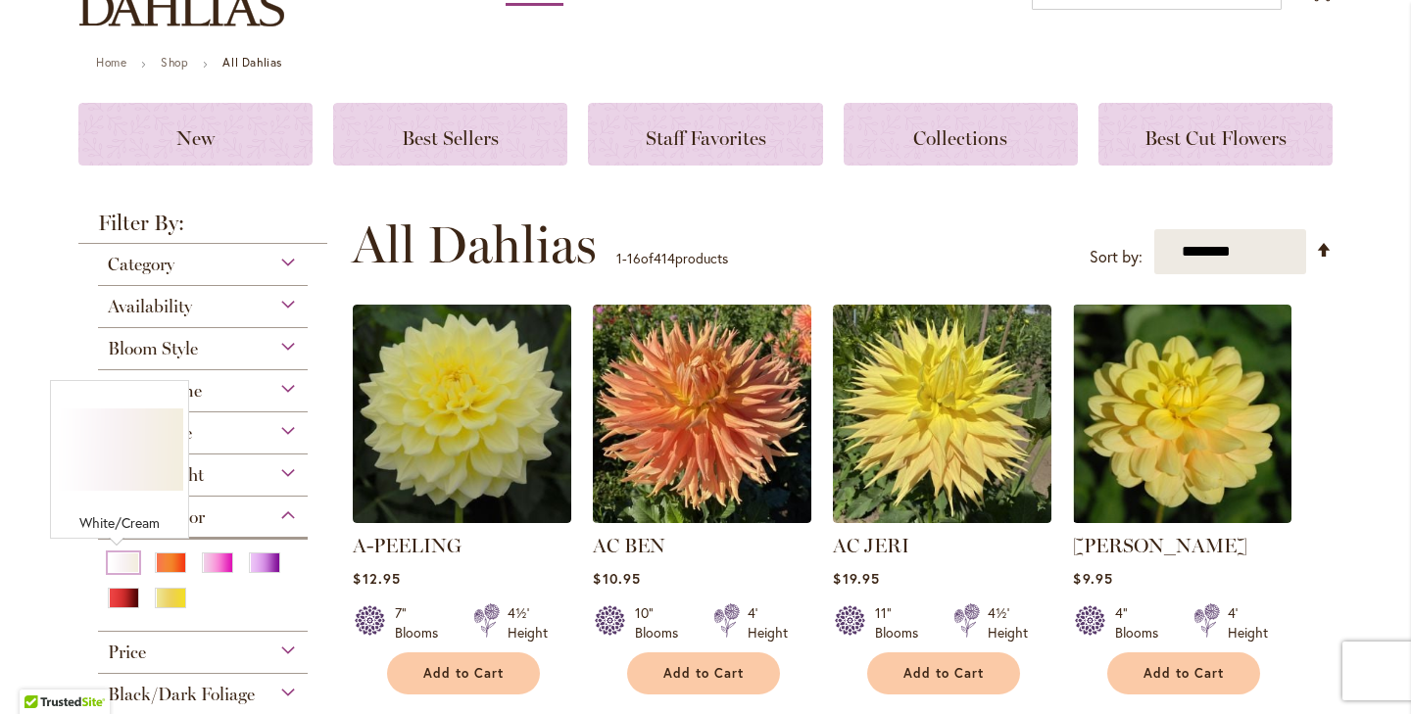
click at [126, 564] on div "White/Cream" at bounding box center [123, 563] width 31 height 21
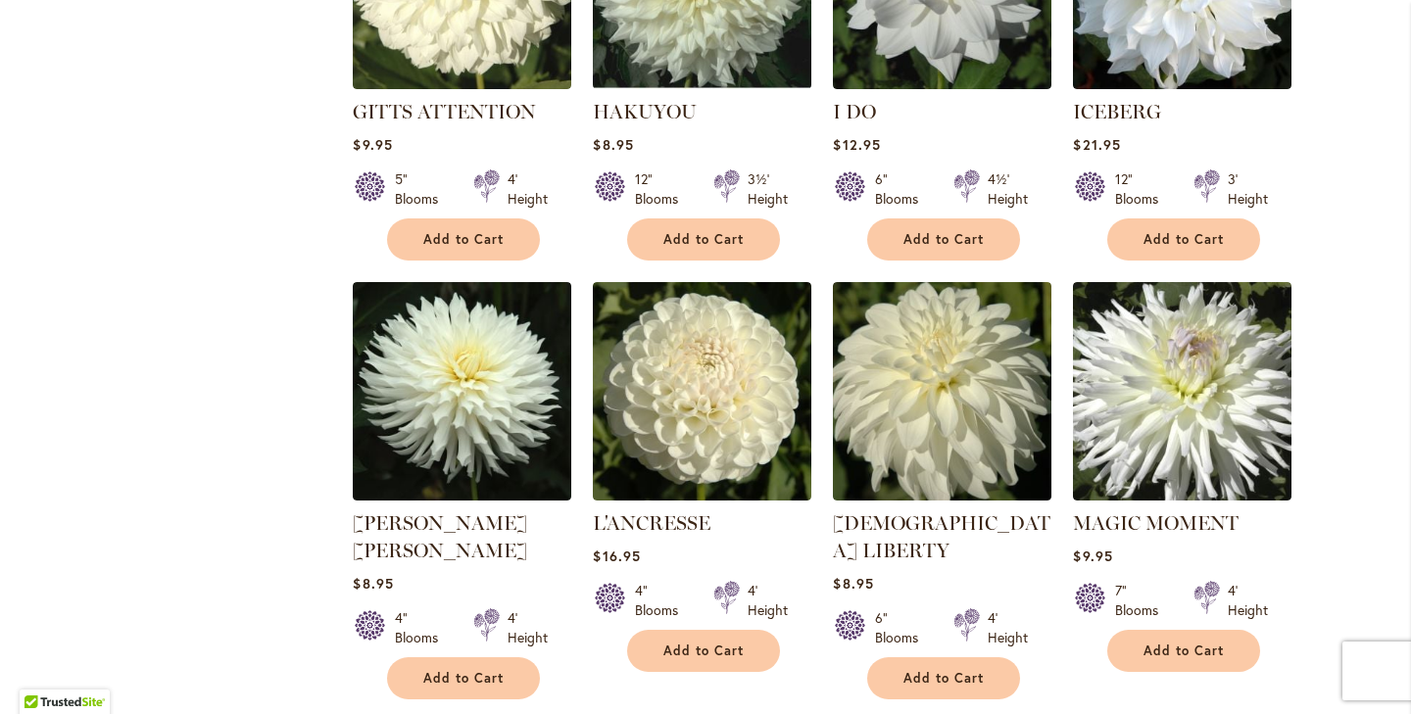
scroll to position [1260, 0]
